Goal: Communication & Community: Answer question/provide support

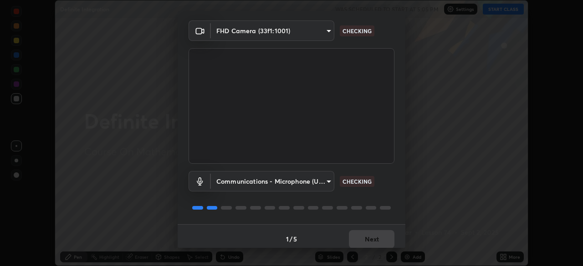
scroll to position [32, 0]
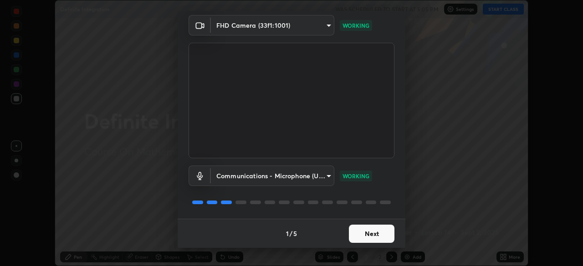
click at [372, 237] on button "Next" at bounding box center [372, 234] width 46 height 18
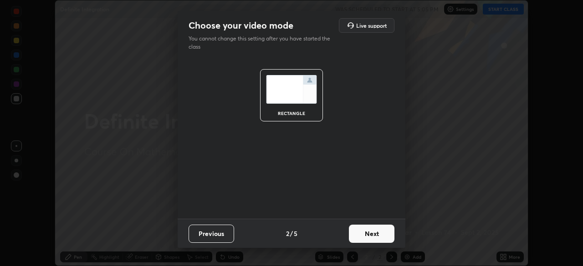
click at [372, 236] on button "Next" at bounding box center [372, 234] width 46 height 18
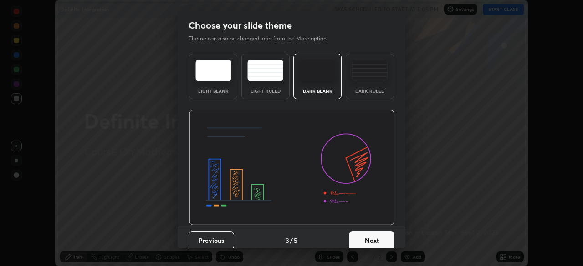
click at [372, 238] on button "Next" at bounding box center [372, 241] width 46 height 18
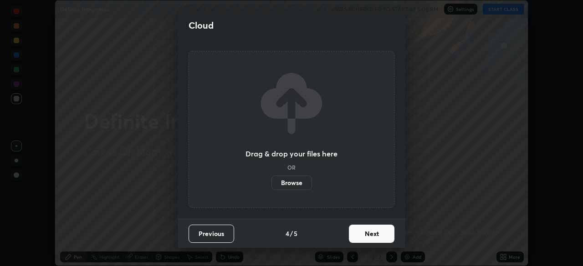
click at [373, 237] on button "Next" at bounding box center [372, 234] width 46 height 18
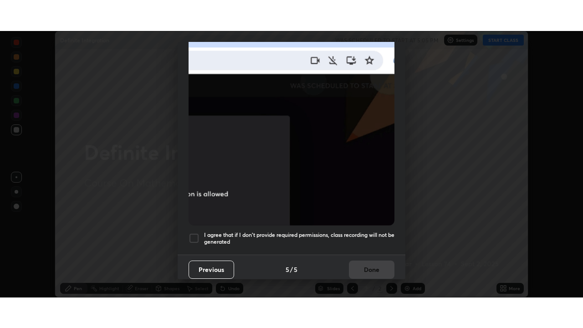
scroll to position [218, 0]
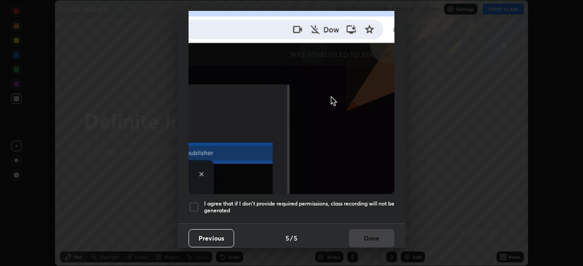
click at [200, 203] on div "I agree that if I don't provide required permissions, class recording will not …" at bounding box center [292, 207] width 206 height 11
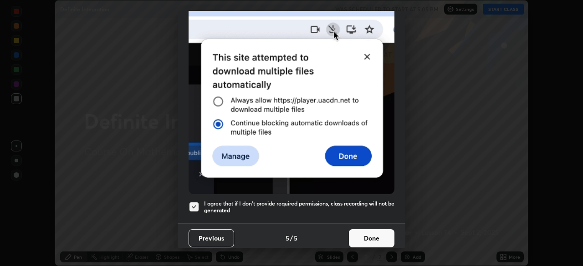
click at [374, 238] on button "Done" at bounding box center [372, 239] width 46 height 18
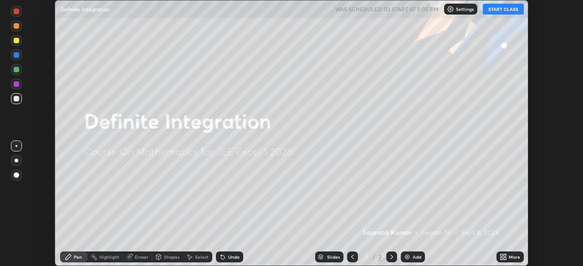
click at [501, 256] on icon at bounding box center [502, 256] width 2 height 2
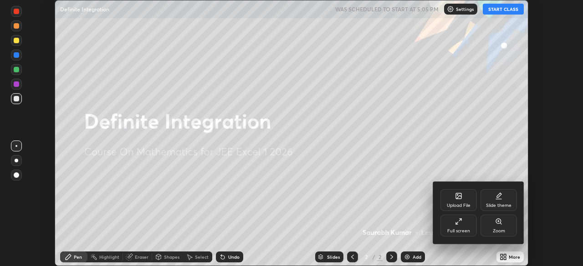
click at [462, 222] on icon at bounding box center [458, 221] width 7 height 7
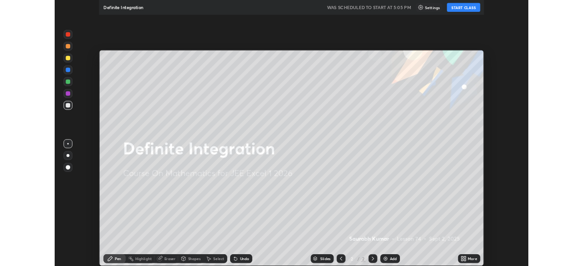
scroll to position [328, 583]
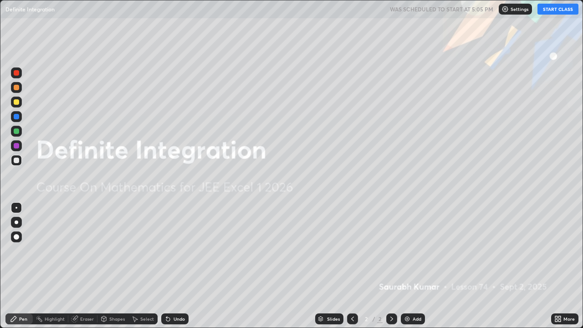
click at [552, 13] on button "START CLASS" at bounding box center [558, 9] width 41 height 11
click at [408, 266] on img at bounding box center [407, 318] width 7 height 7
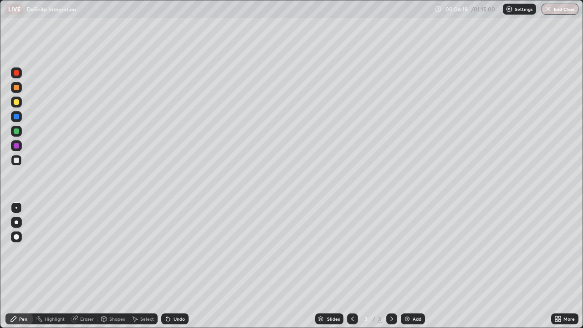
click at [407, 266] on img at bounding box center [407, 318] width 7 height 7
click at [87, 266] on div "Eraser" at bounding box center [87, 319] width 14 height 5
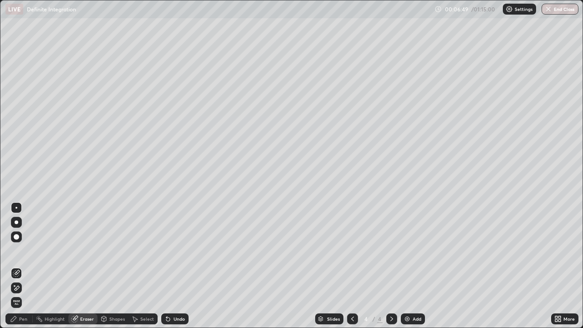
click at [23, 266] on div "Pen" at bounding box center [18, 318] width 27 height 11
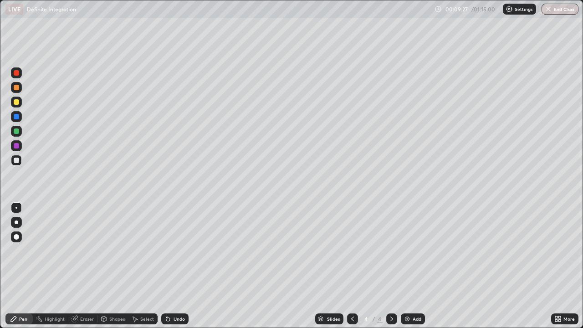
click at [351, 266] on icon at bounding box center [352, 318] width 7 height 7
click at [390, 266] on icon at bounding box center [391, 318] width 7 height 7
click at [406, 266] on img at bounding box center [407, 318] width 7 height 7
click at [407, 266] on img at bounding box center [407, 318] width 7 height 7
click at [172, 266] on div "Undo" at bounding box center [174, 318] width 27 height 11
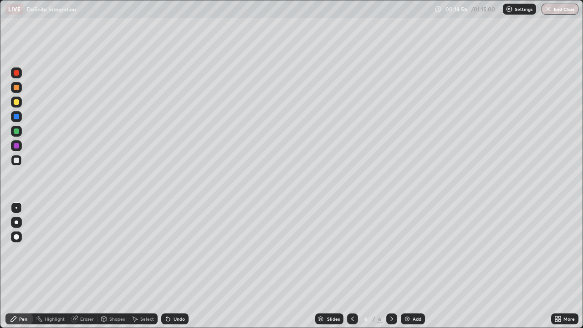
click at [167, 266] on icon at bounding box center [168, 320] width 4 height 4
click at [352, 266] on icon at bounding box center [352, 319] width 3 height 5
click at [394, 266] on div at bounding box center [391, 318] width 11 height 11
click at [87, 266] on div "Eraser" at bounding box center [87, 319] width 14 height 5
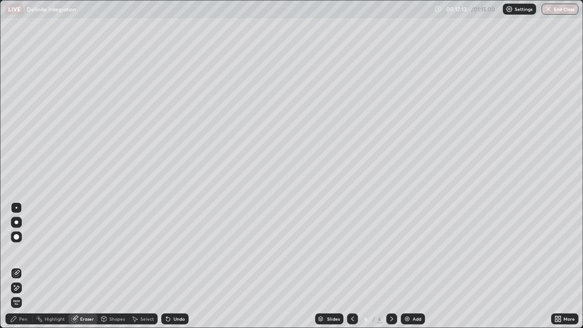
click at [26, 266] on div "Pen" at bounding box center [23, 319] width 8 height 5
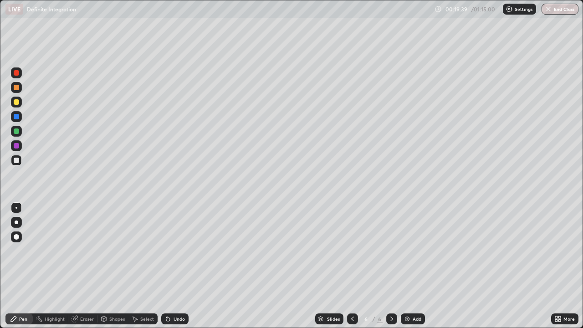
click at [405, 266] on img at bounding box center [407, 318] width 7 height 7
click at [167, 266] on icon at bounding box center [168, 320] width 4 height 4
click at [169, 266] on icon at bounding box center [167, 318] width 7 height 7
click at [89, 266] on div "Eraser" at bounding box center [82, 318] width 29 height 11
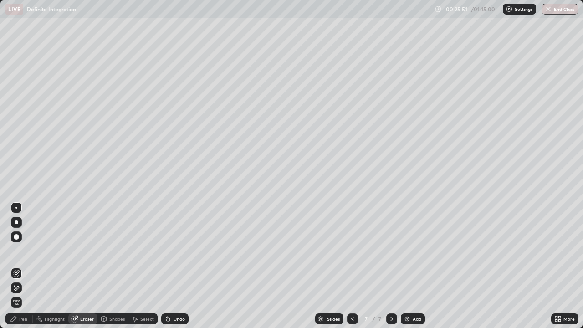
click at [409, 266] on img at bounding box center [407, 318] width 7 height 7
click at [20, 266] on div "Pen" at bounding box center [18, 318] width 27 height 11
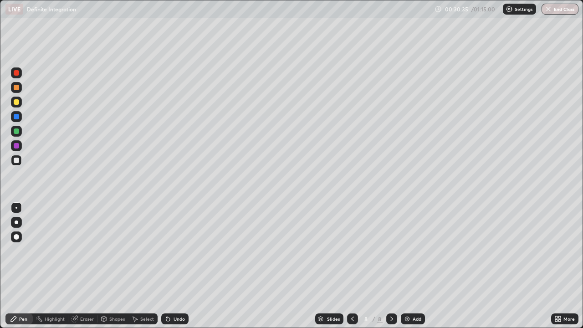
click at [90, 266] on div "Eraser" at bounding box center [82, 318] width 29 height 11
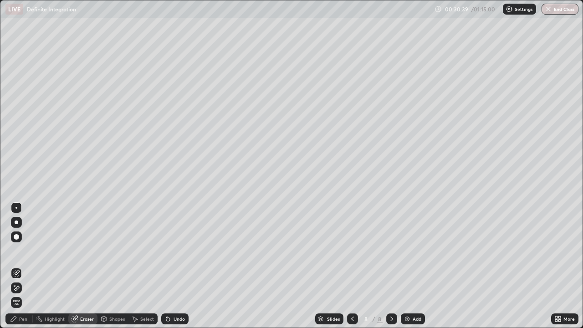
click at [23, 266] on div "Pen" at bounding box center [23, 319] width 8 height 5
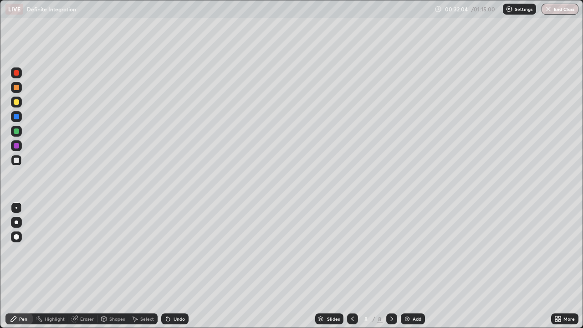
click at [87, 266] on div "Eraser" at bounding box center [87, 319] width 14 height 5
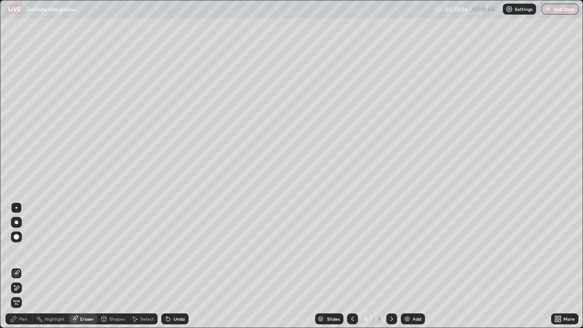
click at [23, 266] on div "Pen" at bounding box center [23, 319] width 8 height 5
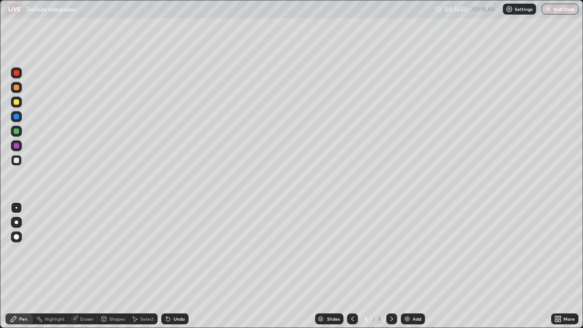
click at [92, 266] on div "Eraser" at bounding box center [87, 319] width 14 height 5
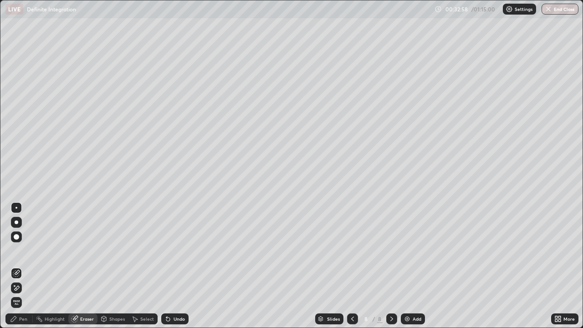
click at [20, 238] on div at bounding box center [16, 236] width 11 height 11
click at [27, 266] on div "Pen" at bounding box center [18, 318] width 27 height 11
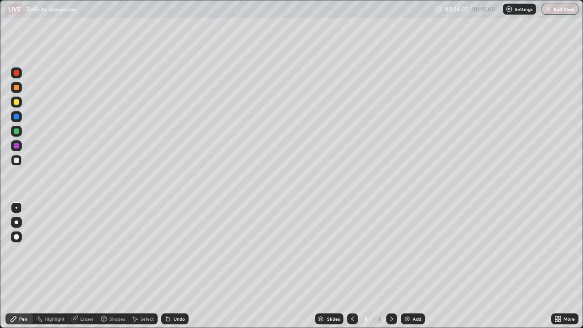
click at [407, 266] on img at bounding box center [407, 318] width 7 height 7
click at [77, 266] on icon at bounding box center [74, 318] width 7 height 7
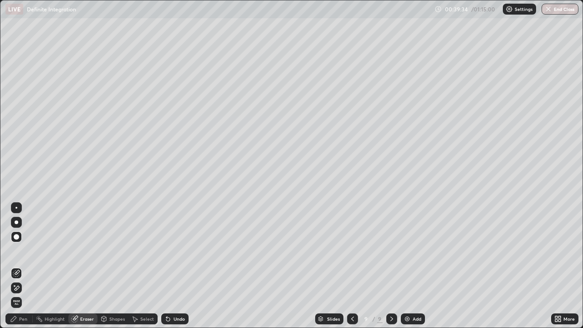
click at [28, 266] on div "Pen" at bounding box center [18, 318] width 27 height 11
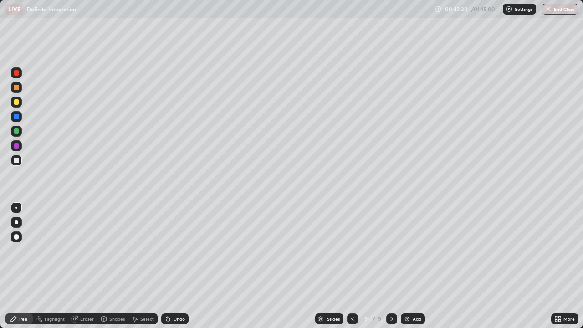
click at [404, 266] on img at bounding box center [407, 318] width 7 height 7
click at [87, 266] on div "Eraser" at bounding box center [87, 319] width 14 height 5
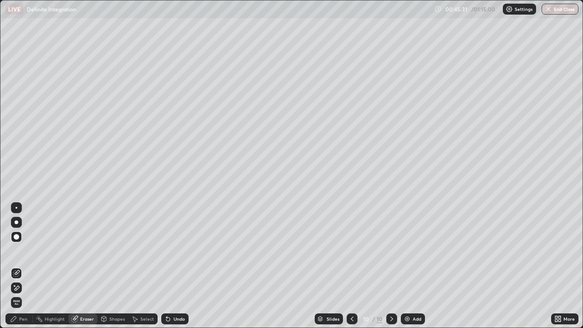
click at [31, 266] on div "Pen" at bounding box center [18, 318] width 27 height 11
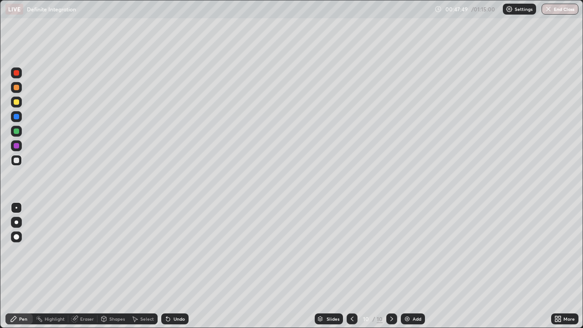
click at [410, 266] on img at bounding box center [407, 318] width 7 height 7
click at [79, 266] on div "Eraser" at bounding box center [82, 318] width 29 height 11
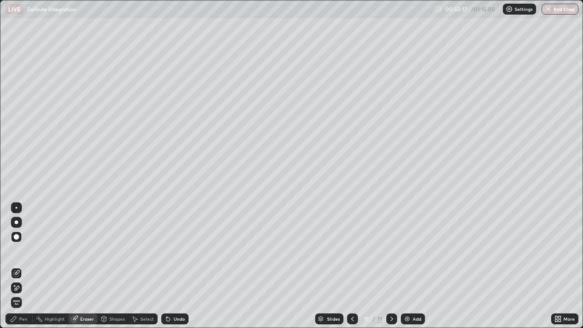
click at [22, 266] on div "Pen" at bounding box center [23, 319] width 8 height 5
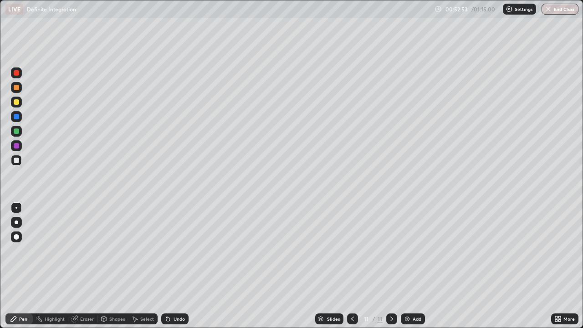
click at [408, 266] on img at bounding box center [407, 318] width 7 height 7
click at [143, 266] on div "Select" at bounding box center [147, 319] width 14 height 5
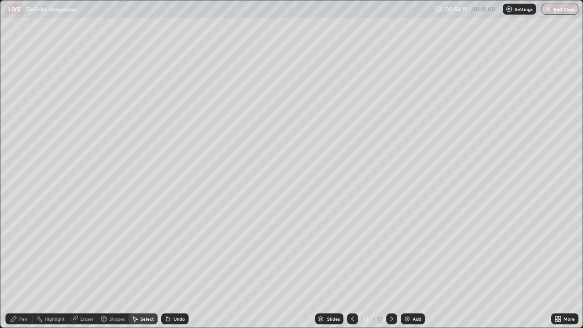
click at [166, 266] on icon at bounding box center [168, 320] width 4 height 4
click at [156, 266] on div "0 ° Undo Copy Duplicate Duplicate to new slide Delete" at bounding box center [291, 163] width 582 height 327
click at [87, 266] on div "Eraser" at bounding box center [87, 319] width 14 height 5
click at [28, 266] on div "Pen" at bounding box center [18, 318] width 27 height 11
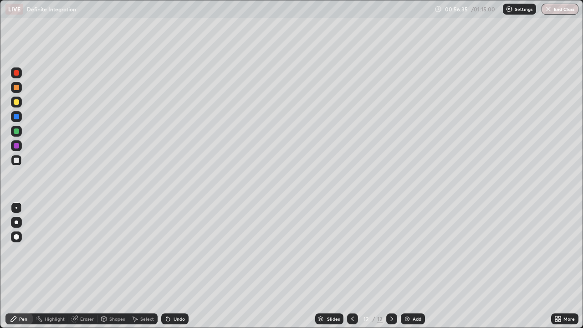
click at [114, 266] on div "Shapes" at bounding box center [116, 319] width 15 height 5
click at [84, 266] on div "Eraser" at bounding box center [87, 319] width 14 height 5
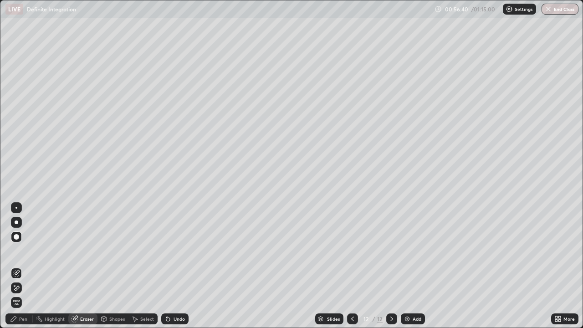
click at [19, 266] on div "Pen" at bounding box center [18, 318] width 27 height 11
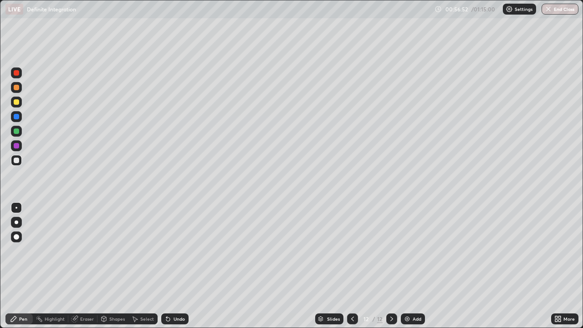
click at [81, 266] on div "Eraser" at bounding box center [87, 319] width 14 height 5
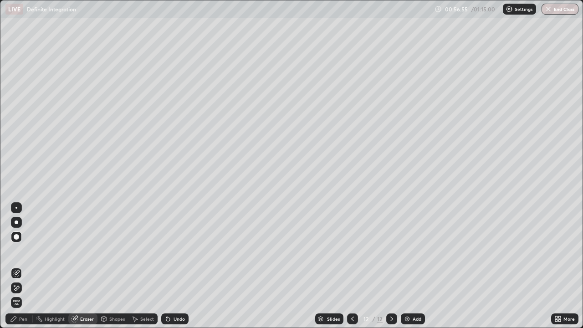
click at [20, 266] on div "Pen" at bounding box center [23, 319] width 8 height 5
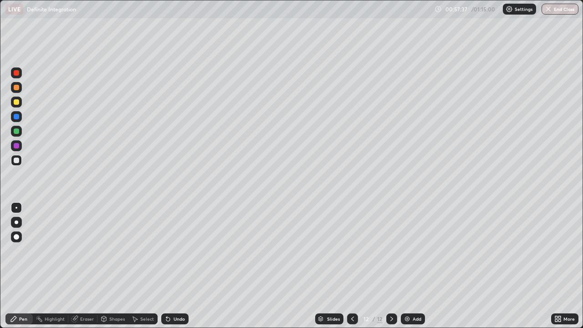
click at [553, 12] on button "End Class" at bounding box center [560, 9] width 37 height 11
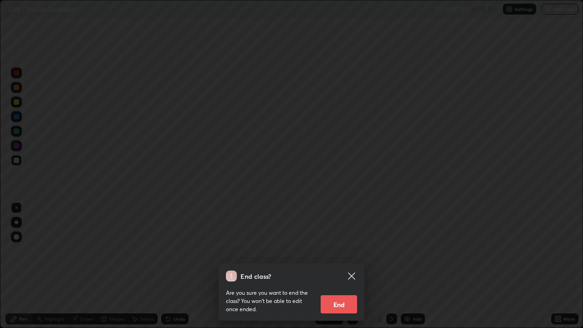
click at [351, 266] on button "End" at bounding box center [339, 304] width 36 height 18
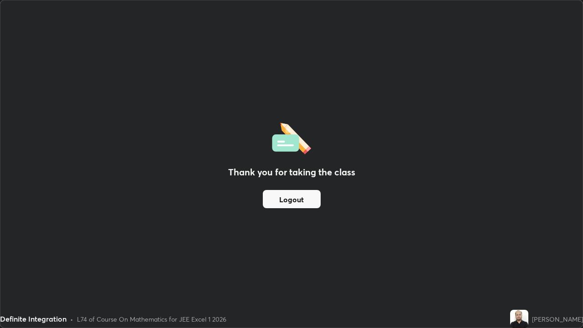
click at [306, 202] on button "Logout" at bounding box center [292, 199] width 58 height 18
click at [303, 202] on button "Logout" at bounding box center [292, 199] width 58 height 18
click at [300, 200] on button "Logout" at bounding box center [292, 199] width 58 height 18
click at [295, 200] on button "Logout" at bounding box center [292, 199] width 58 height 18
click at [296, 193] on button "Logout" at bounding box center [292, 199] width 58 height 18
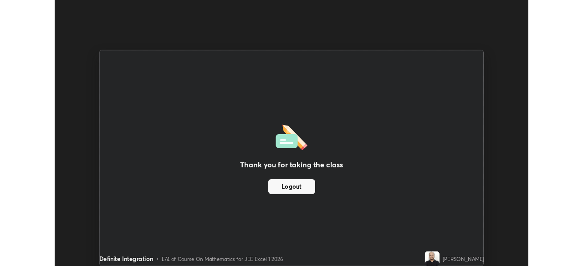
scroll to position [45286, 44970]
